Goal: Task Accomplishment & Management: Manage account settings

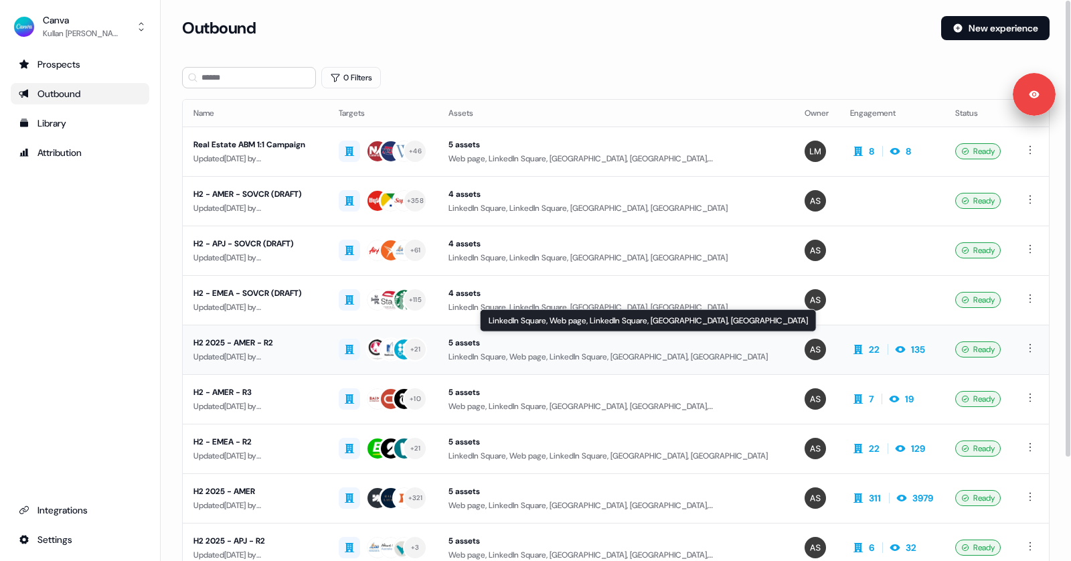
click at [557, 351] on div "LinkedIn Square, Web page, LinkedIn Square, [GEOGRAPHIC_DATA], [GEOGRAPHIC_DATA]" at bounding box center [616, 356] width 335 height 13
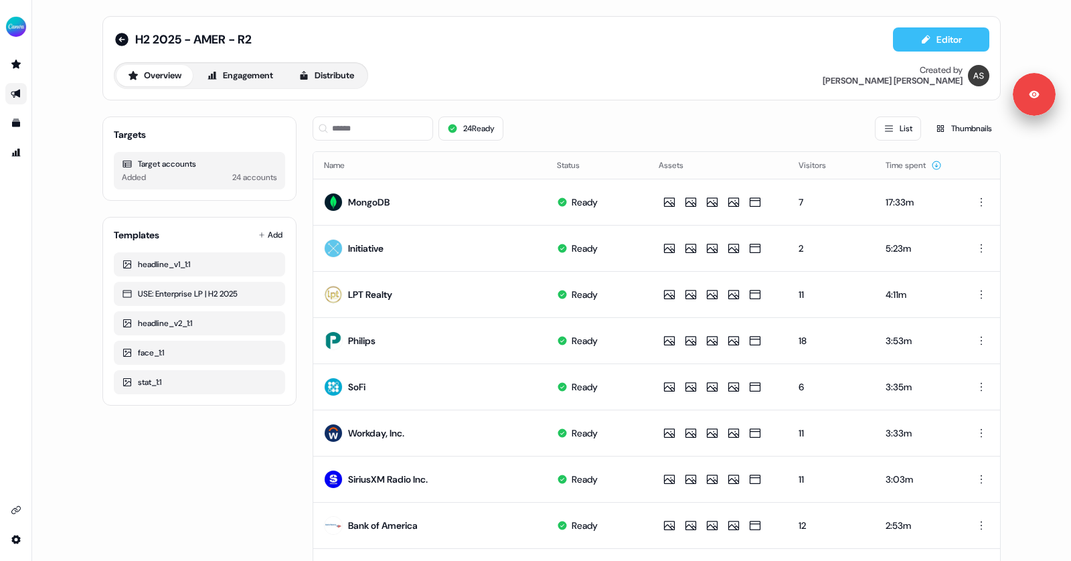
click at [938, 34] on button "Editor" at bounding box center [941, 39] width 96 height 24
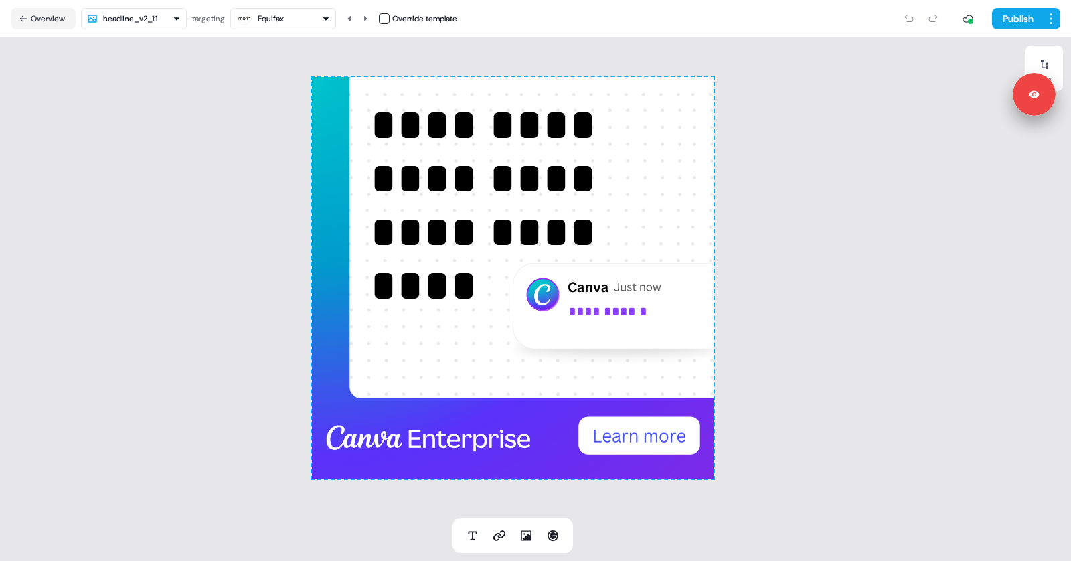
click at [169, 18] on html "**********" at bounding box center [535, 280] width 1071 height 561
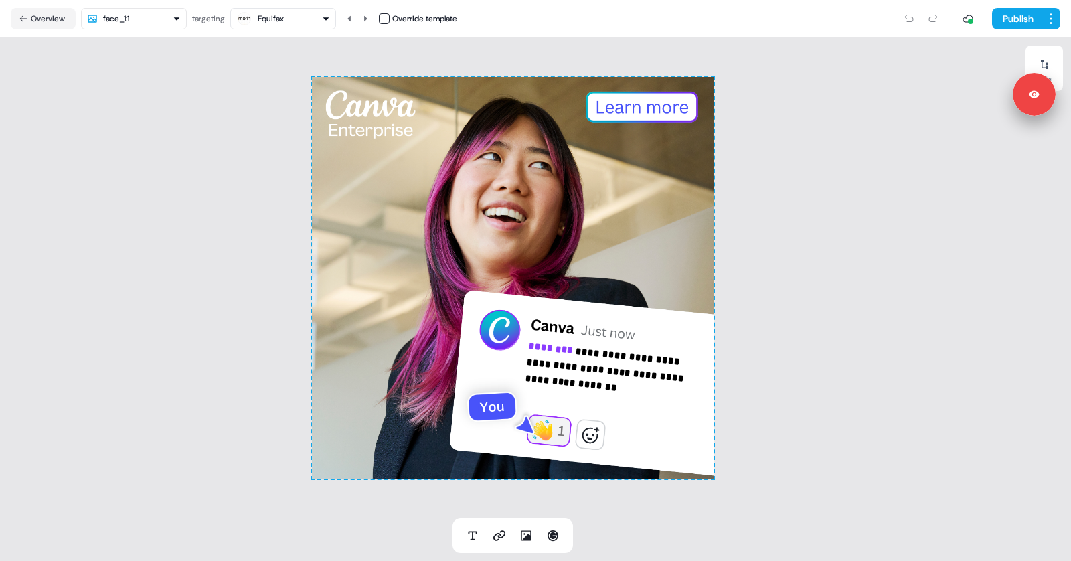
click at [166, 23] on html "**********" at bounding box center [535, 280] width 1071 height 561
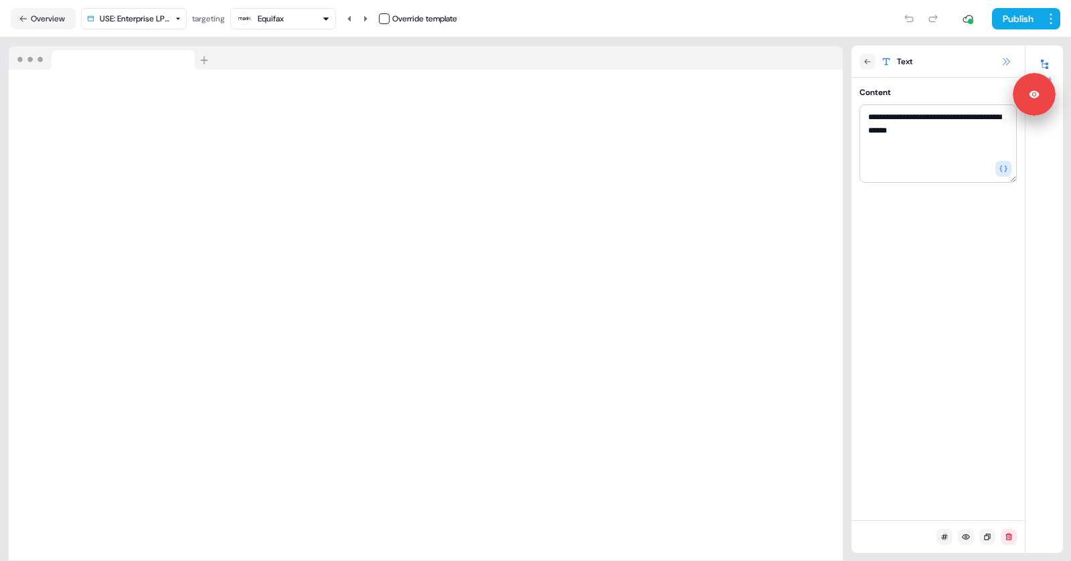
click at [1006, 56] on icon at bounding box center [1006, 61] width 11 height 11
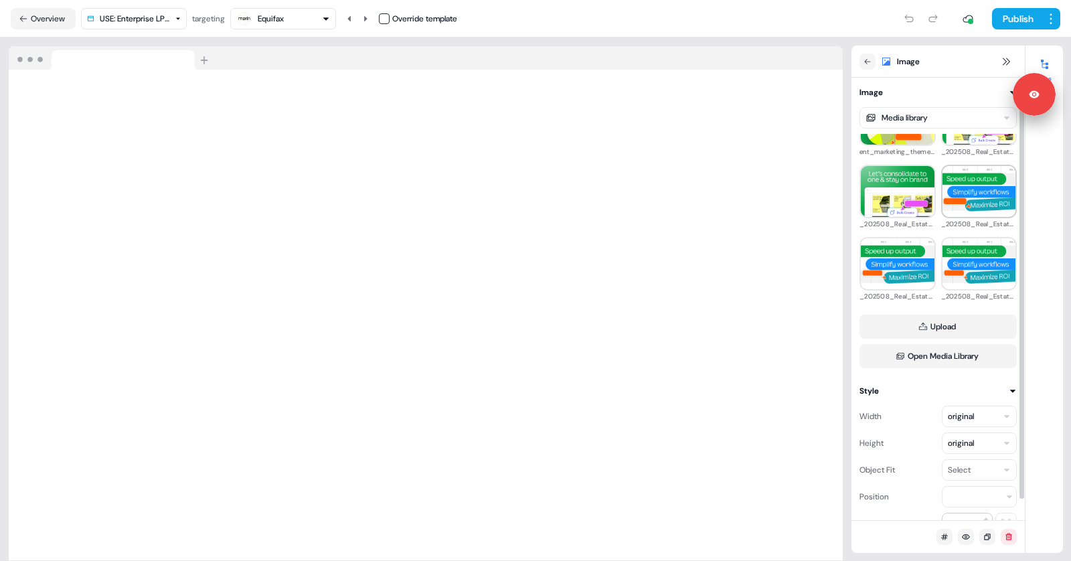
scroll to position [331, 0]
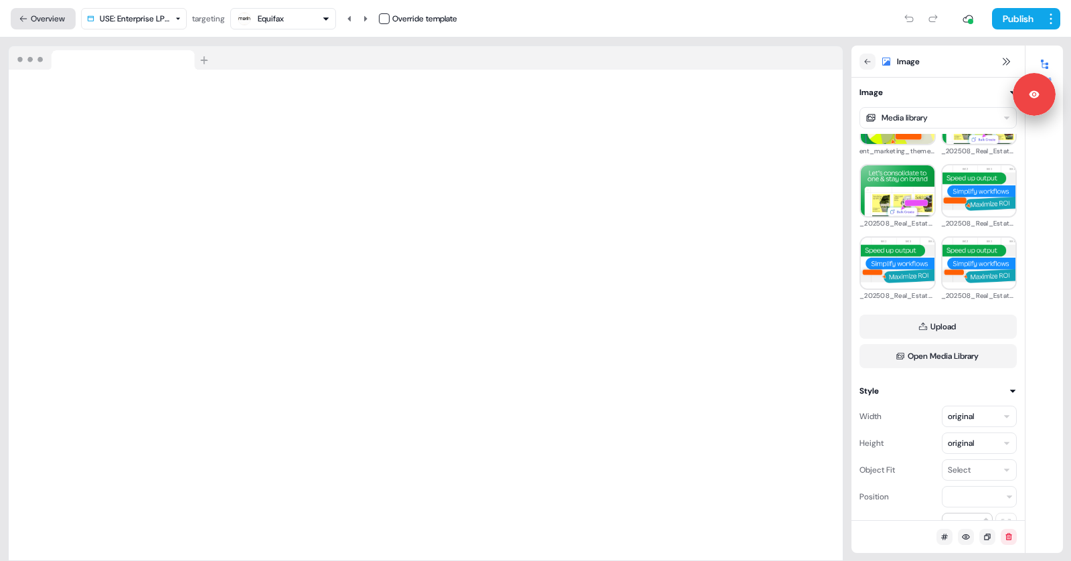
click at [41, 23] on button "Overview" at bounding box center [43, 18] width 65 height 21
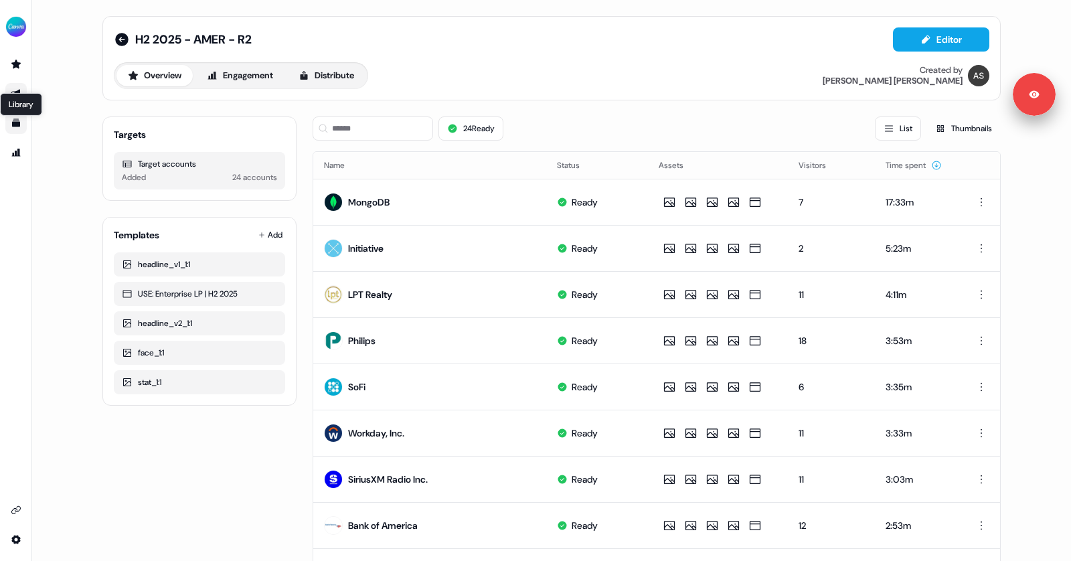
click at [11, 127] on icon "Go to templates" at bounding box center [16, 123] width 11 height 11
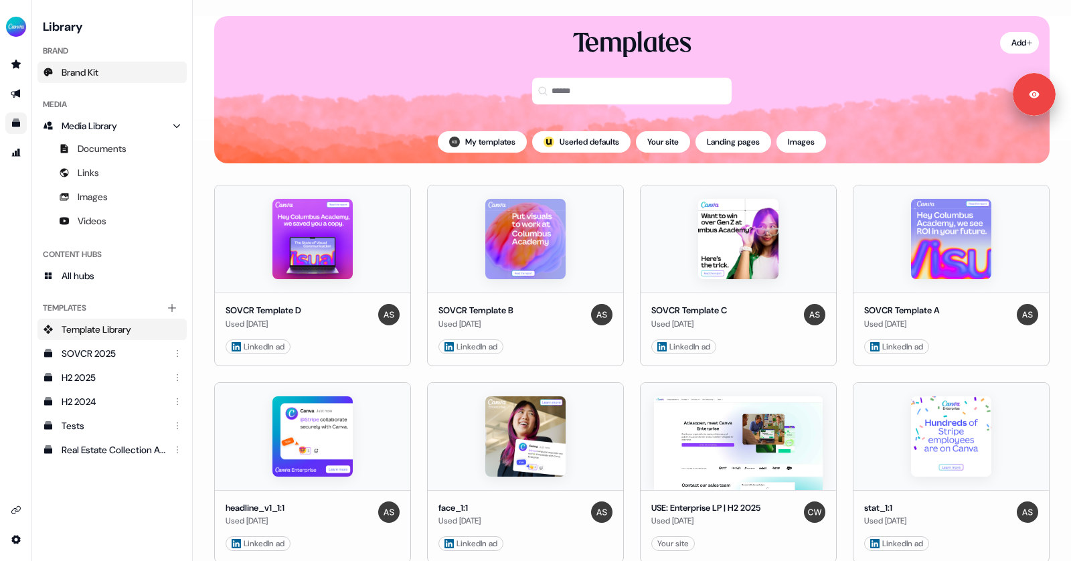
click at [88, 69] on span "Brand Kit" at bounding box center [80, 72] width 37 height 13
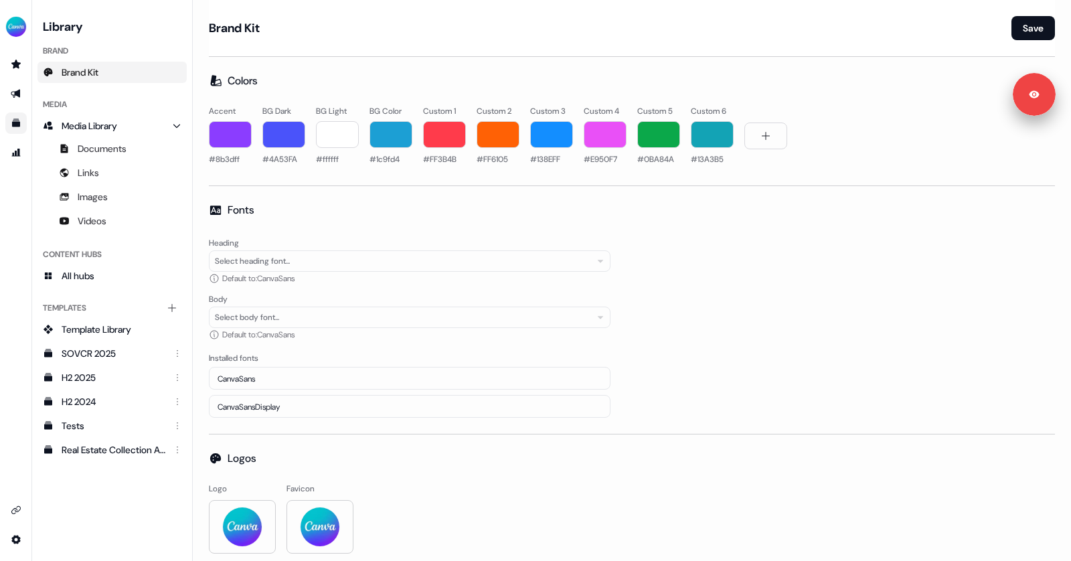
scroll to position [23, 0]
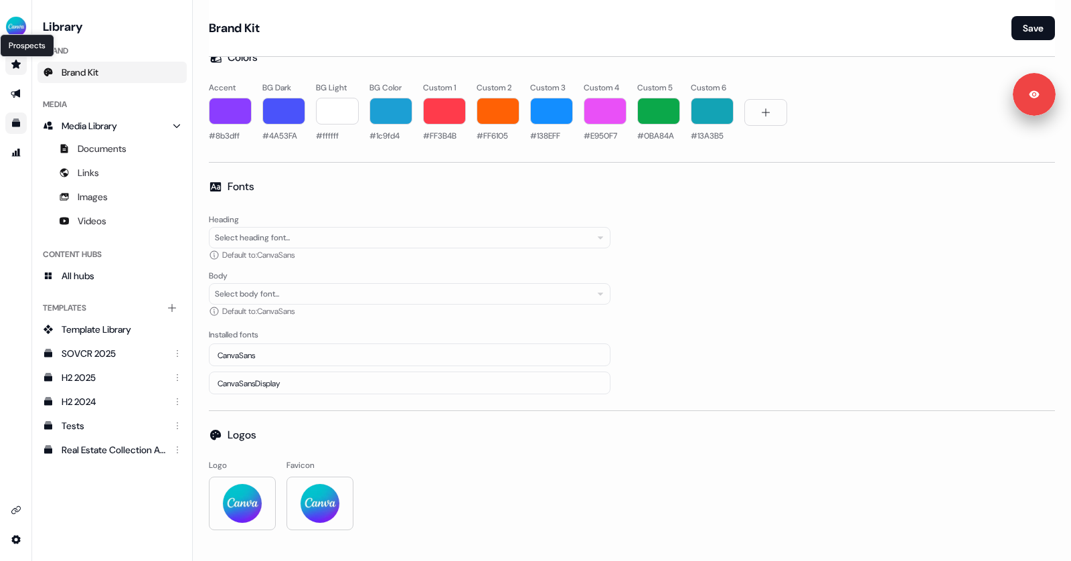
click at [15, 59] on icon "Go to prospects" at bounding box center [16, 64] width 11 height 11
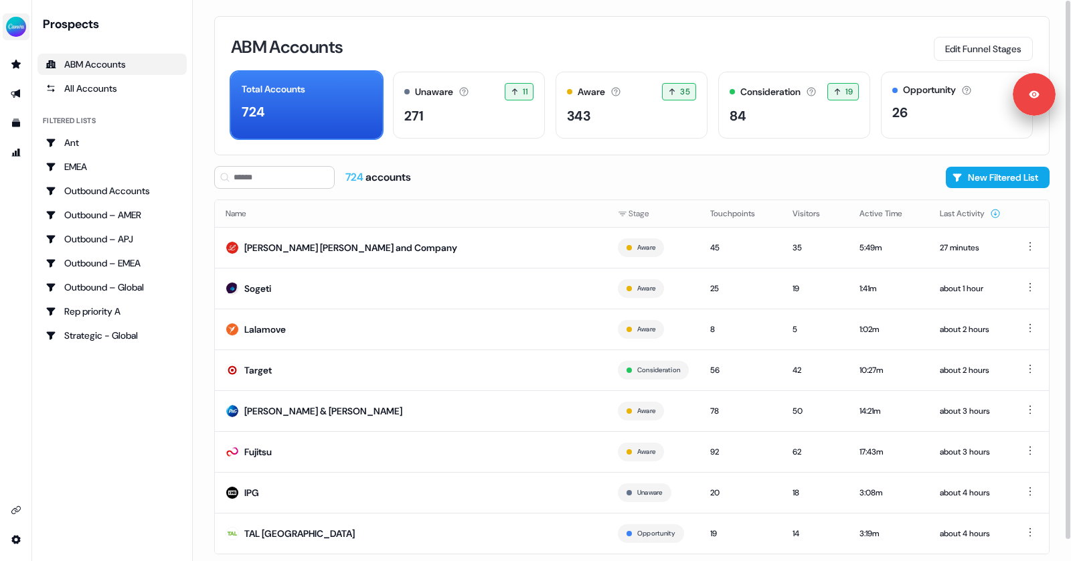
click at [14, 29] on img "side nav menu" at bounding box center [15, 26] width 21 height 21
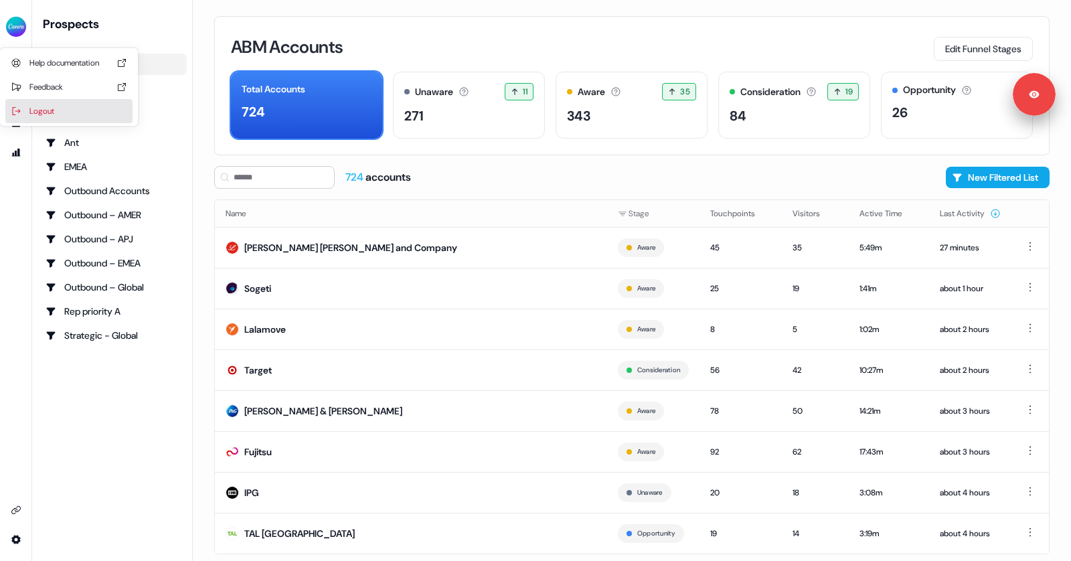
click at [56, 115] on div "Logout" at bounding box center [68, 111] width 127 height 24
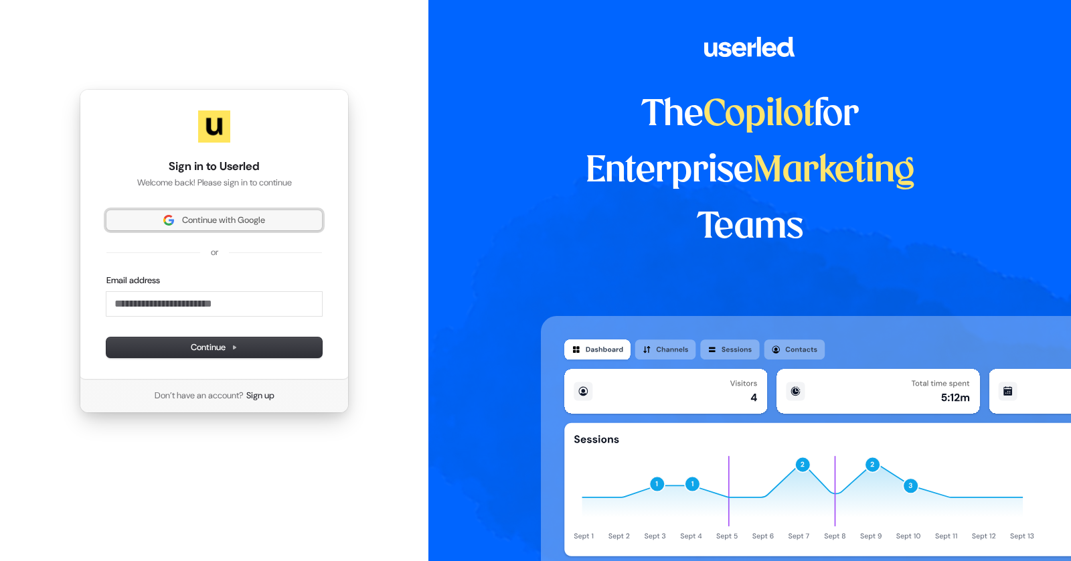
click at [228, 222] on span "Continue with Google" at bounding box center [223, 220] width 83 height 12
